Goal: Find specific page/section: Find specific page/section

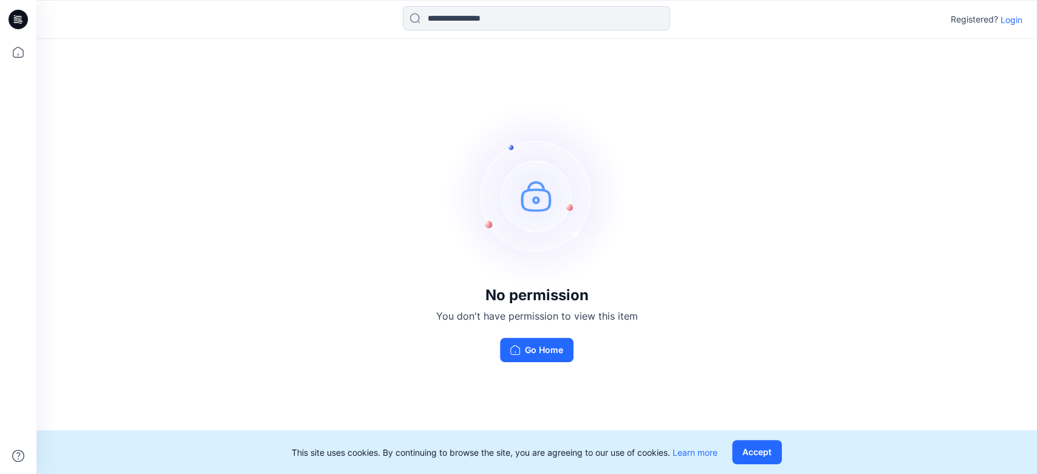
drag, startPoint x: 1019, startPoint y: 17, endPoint x: 956, endPoint y: 67, distance: 80.5
click at [1018, 17] on p "Login" at bounding box center [1012, 19] width 22 height 13
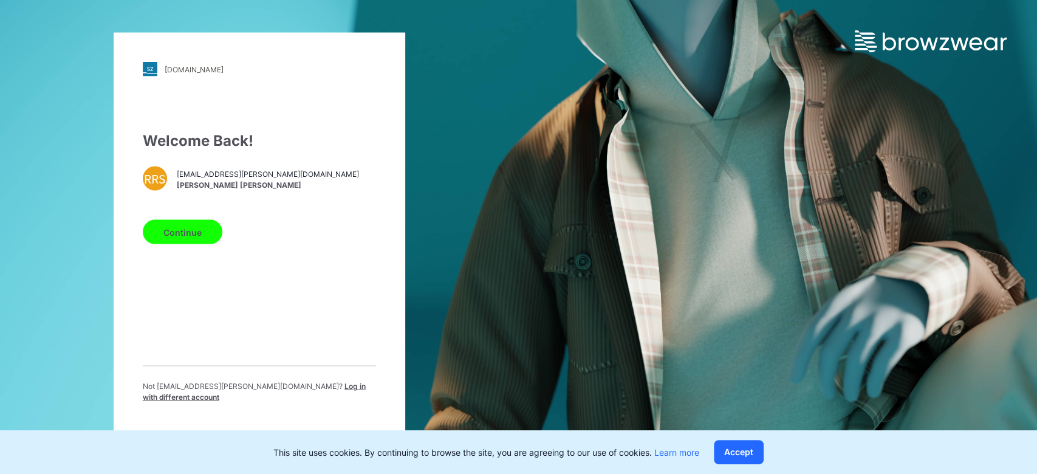
click at [169, 236] on button "Continue" at bounding box center [183, 232] width 80 height 24
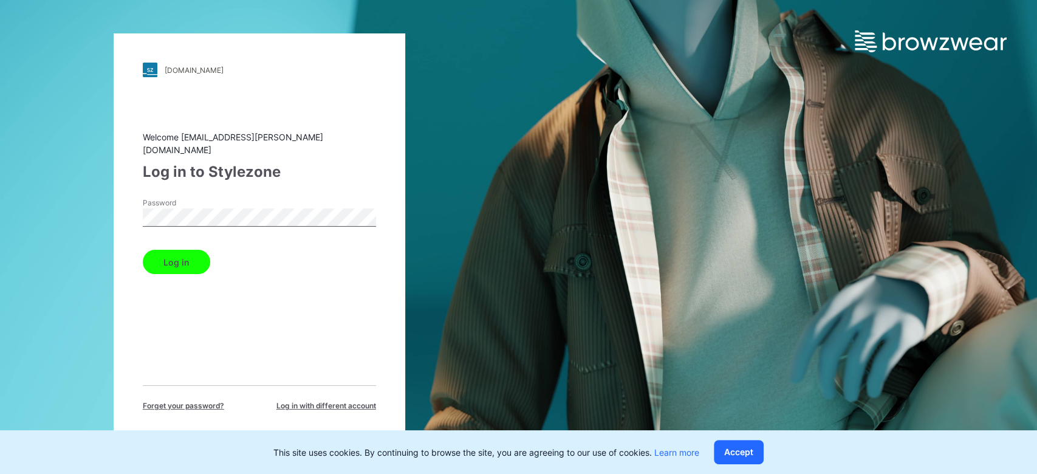
click at [198, 255] on button "Log in" at bounding box center [176, 262] width 67 height 24
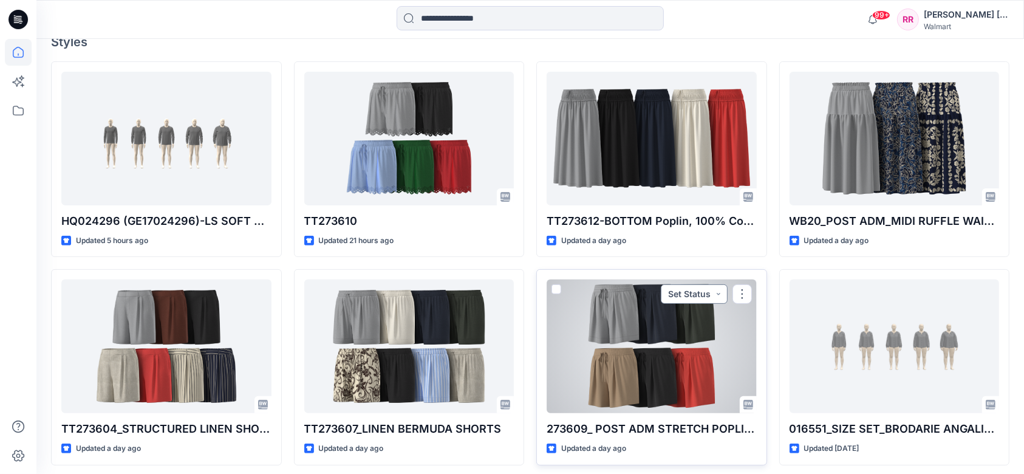
scroll to position [243, 0]
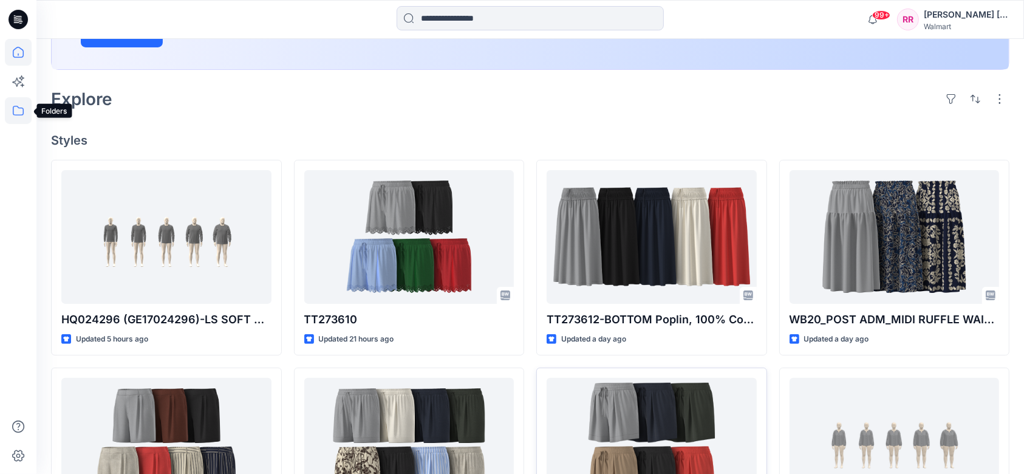
click at [21, 109] on icon at bounding box center [18, 110] width 27 height 27
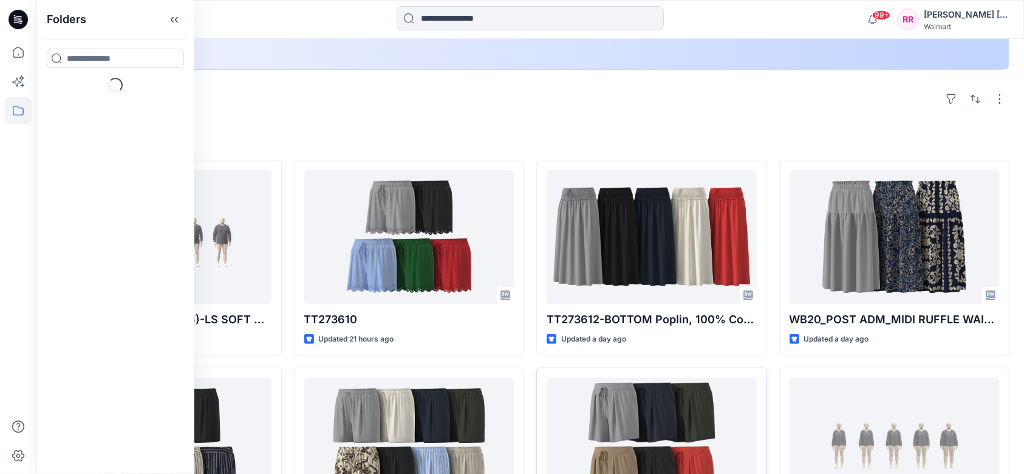
click at [95, 108] on div "Folders Loading..." at bounding box center [115, 237] width 158 height 474
click at [98, 114] on p "Collections" at bounding box center [91, 119] width 46 height 15
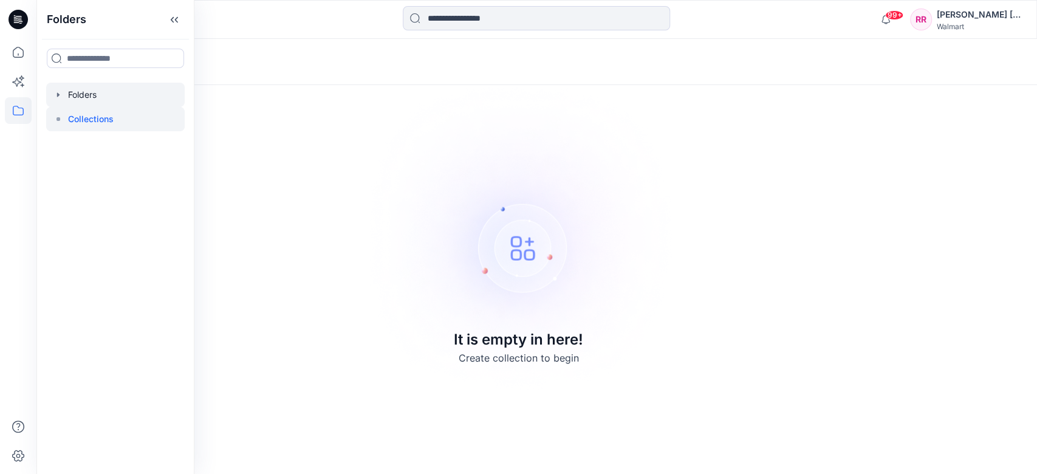
click at [105, 100] on div at bounding box center [115, 95] width 139 height 24
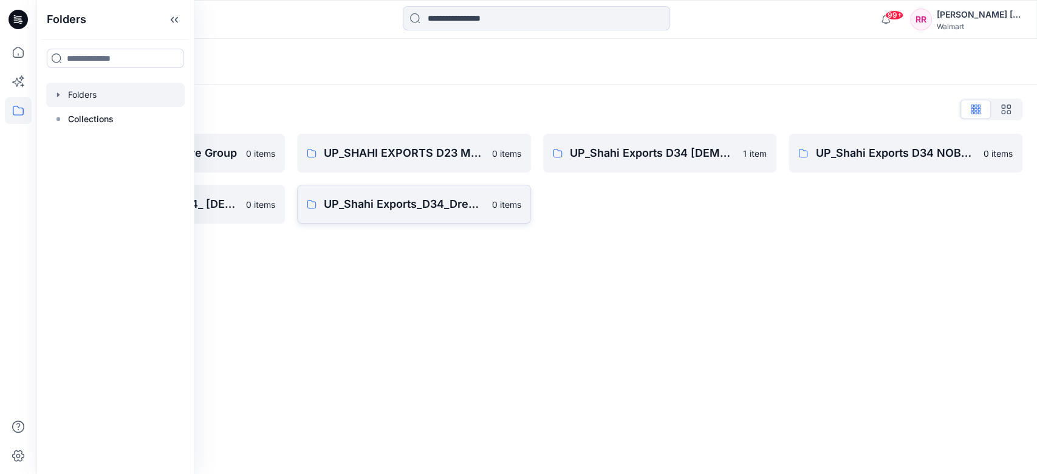
click at [518, 199] on p "0 items" at bounding box center [506, 204] width 29 height 13
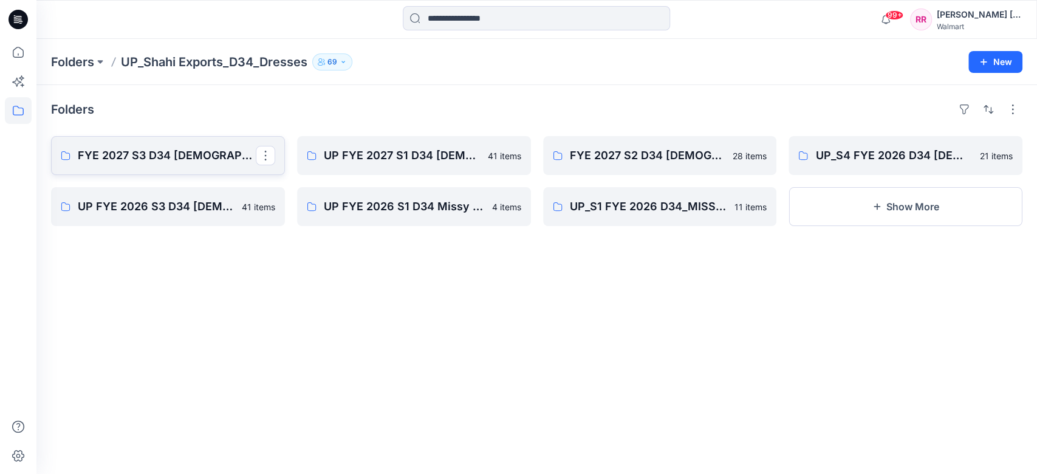
click at [170, 160] on p "FYE 2027 S3 D34 [DEMOGRAPHIC_DATA] Dresses - Shahi" at bounding box center [167, 155] width 178 height 17
